Goal: Information Seeking & Learning: Find specific fact

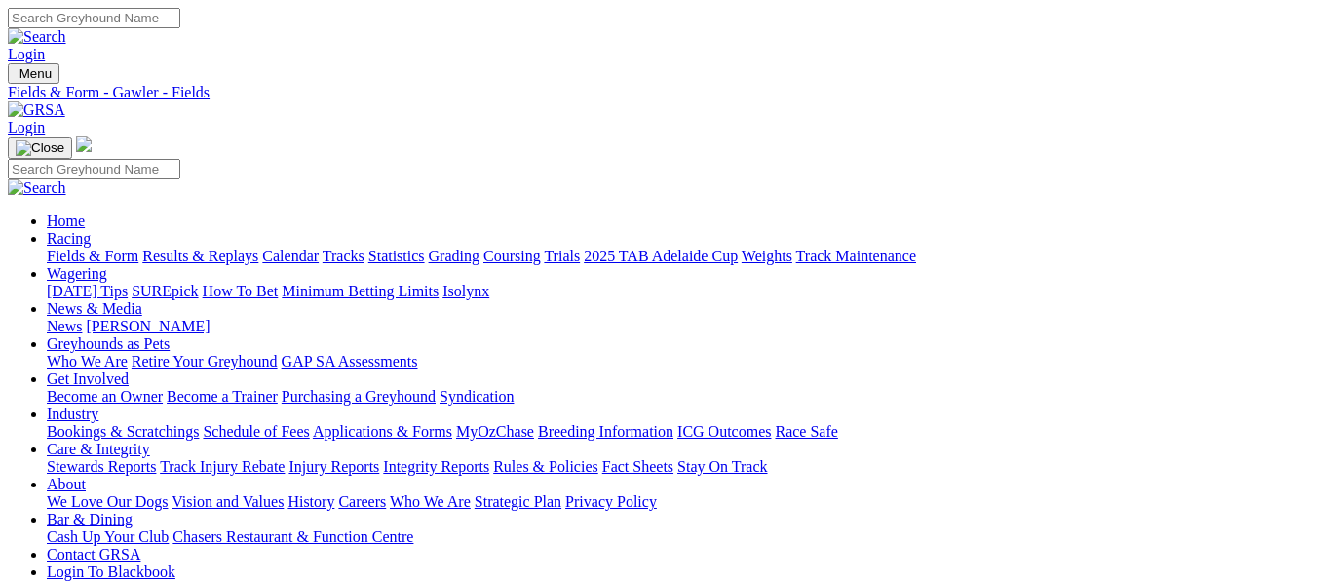
scroll to position [0, 4]
type input "miss gravity"
click at [66, 32] on link at bounding box center [37, 36] width 58 height 17
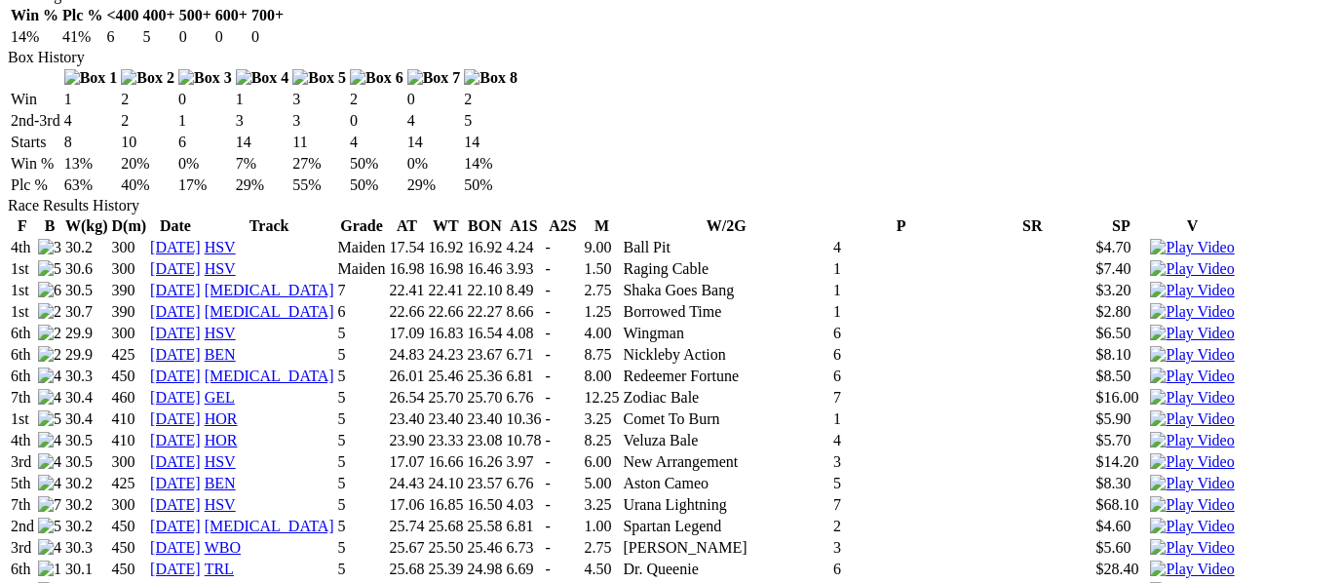
scroll to position [1232, 5]
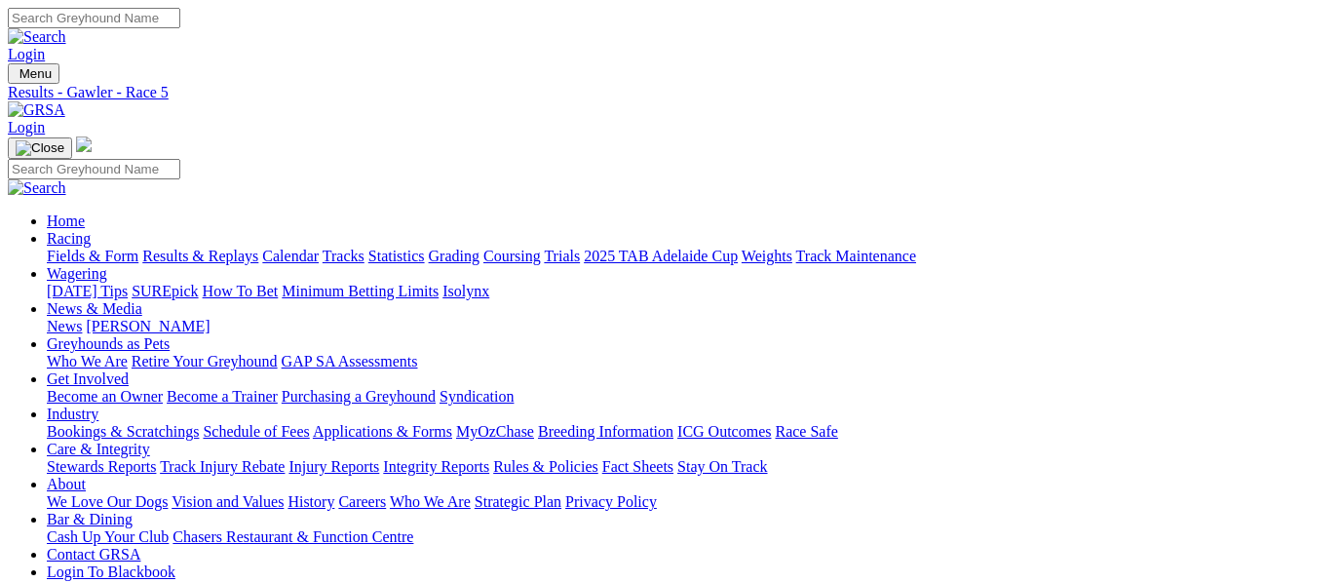
scroll to position [254, 0]
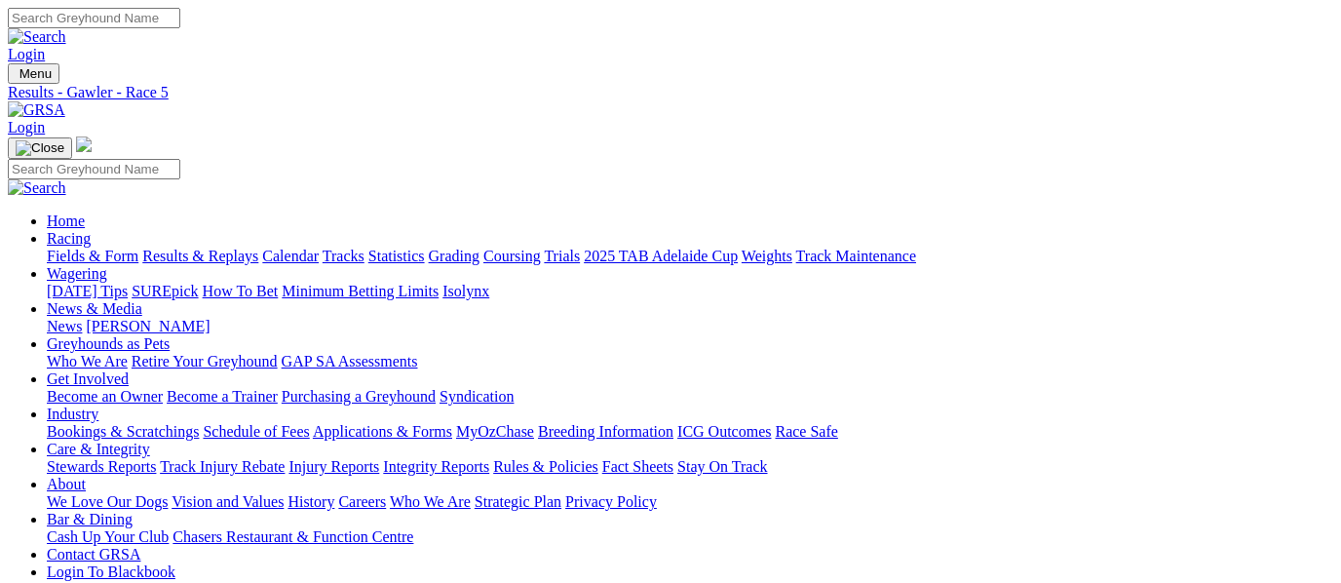
scroll to position [0, 0]
